Goal: Information Seeking & Learning: Understand process/instructions

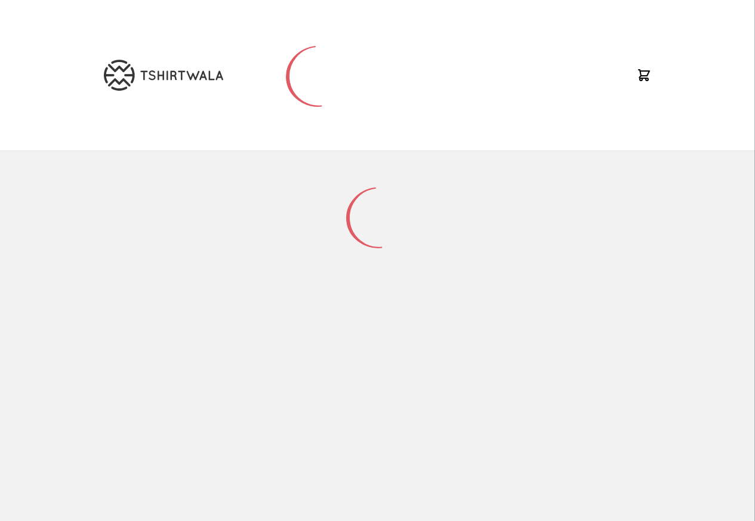
scroll to position [57, 0]
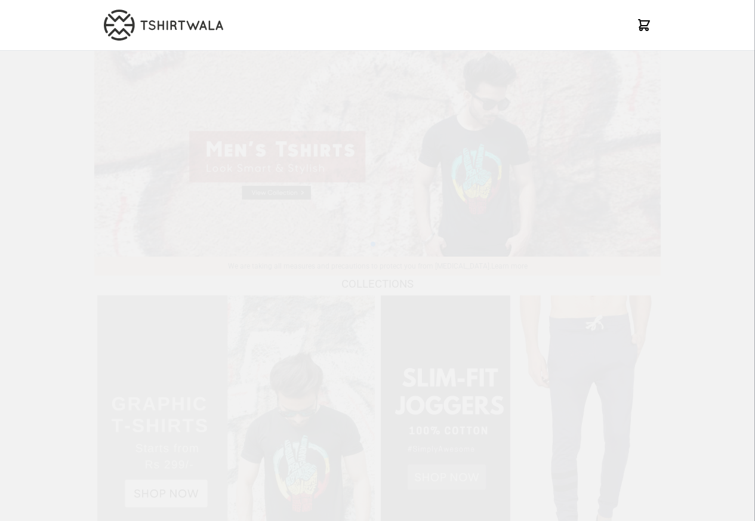
scroll to position [1153, 0]
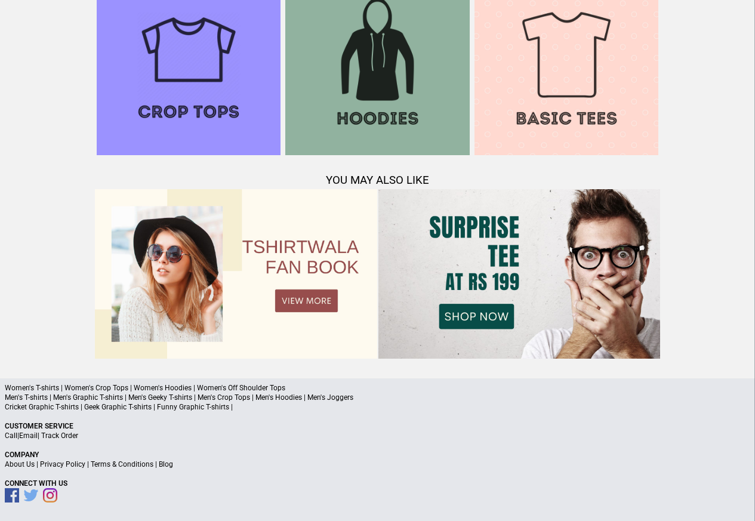
click at [467, 317] on img at bounding box center [520, 273] width 282 height 169
click at [469, 319] on img at bounding box center [520, 273] width 282 height 169
click at [467, 317] on img at bounding box center [520, 273] width 282 height 169
